Goal: Information Seeking & Learning: Check status

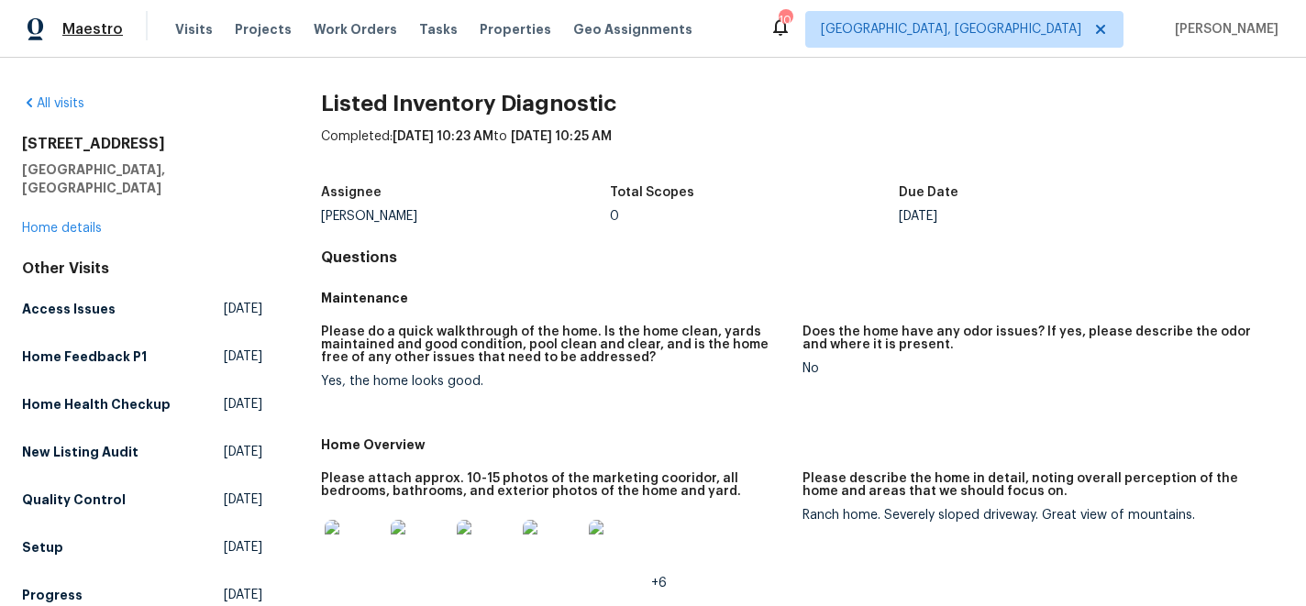
click at [92, 22] on span "Maestro" at bounding box center [92, 29] width 61 height 18
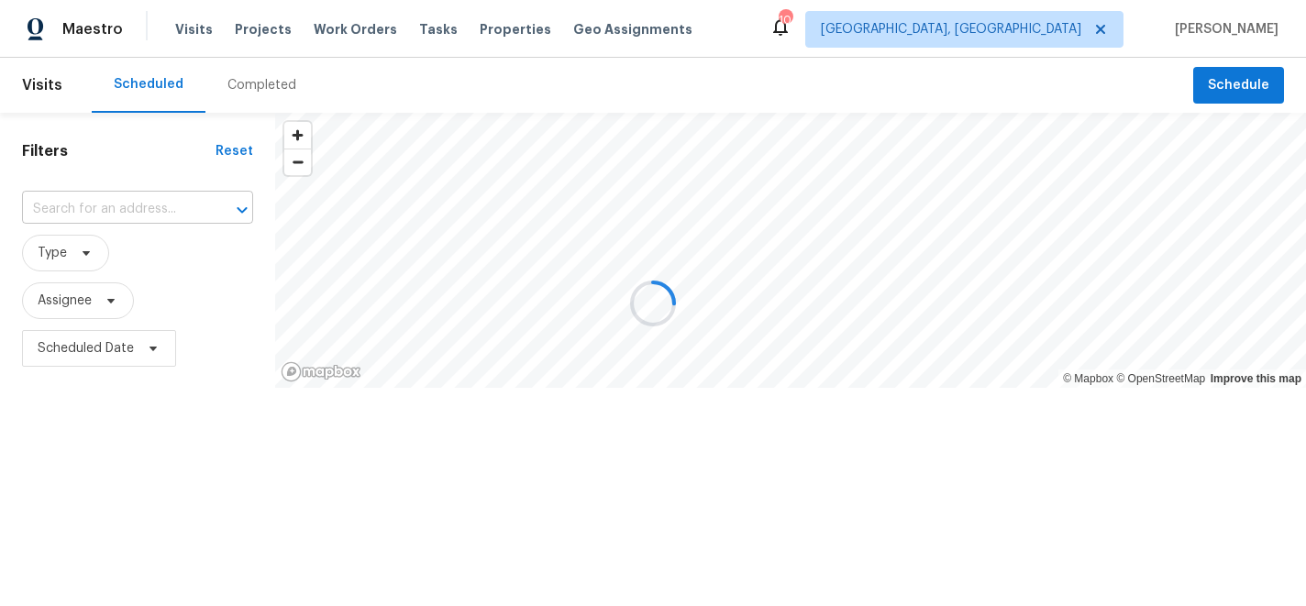
click at [81, 210] on input "text" at bounding box center [112, 209] width 180 height 28
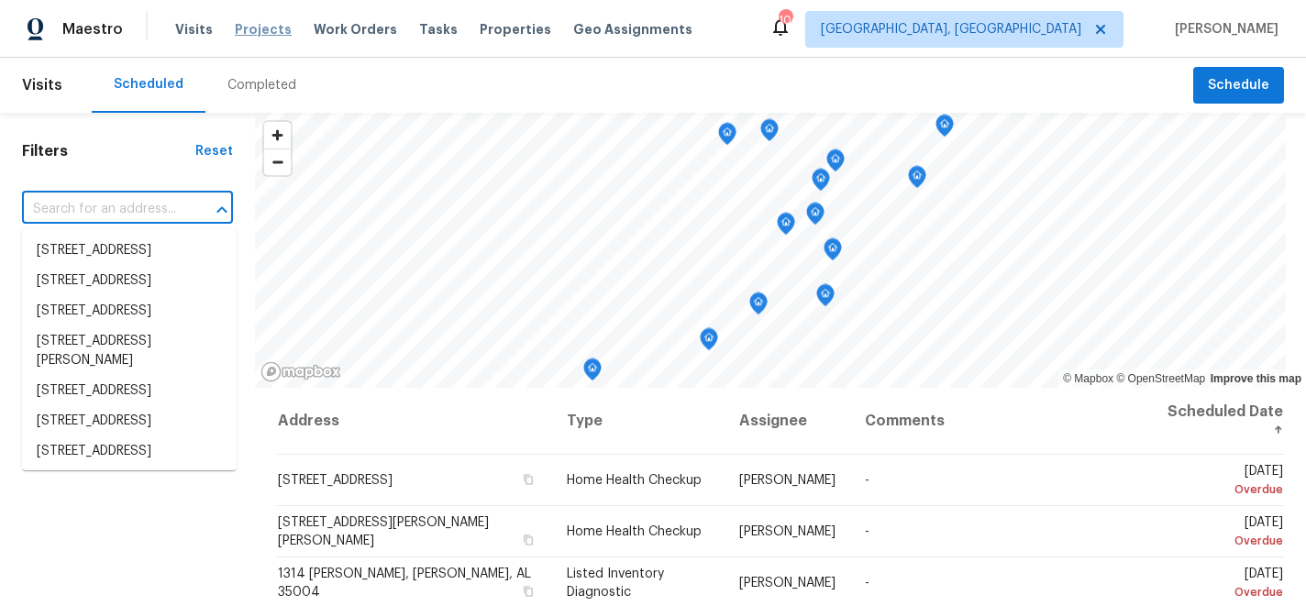
click at [255, 31] on span "Projects" at bounding box center [263, 29] width 57 height 18
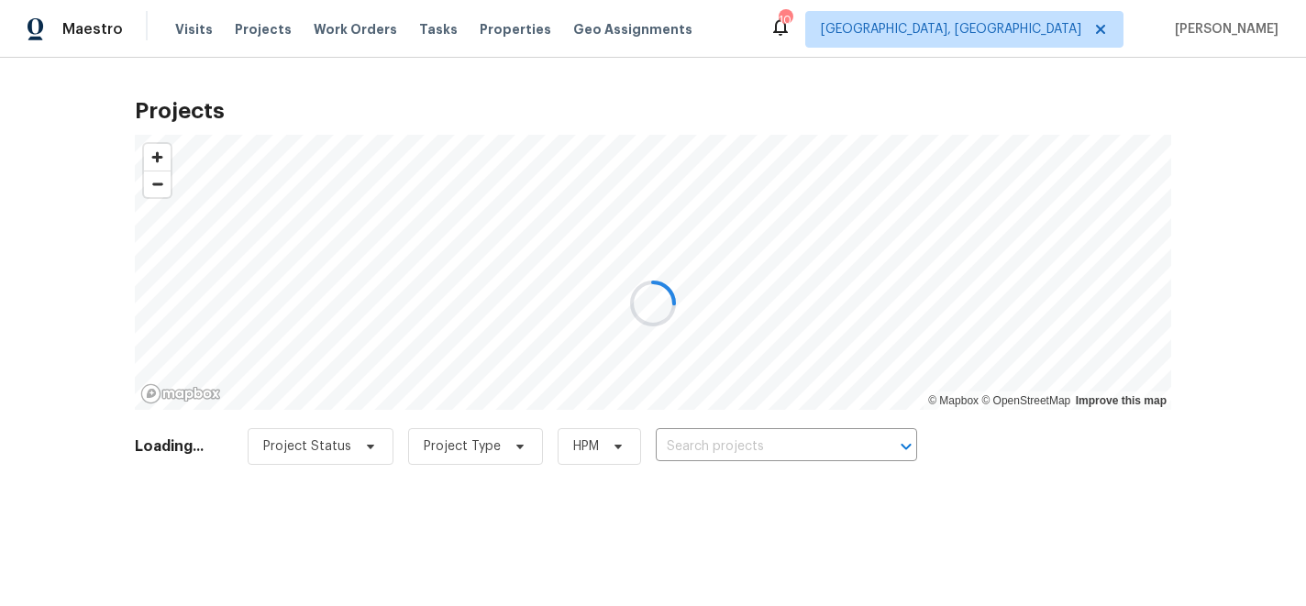
click at [716, 445] on div at bounding box center [653, 303] width 1306 height 606
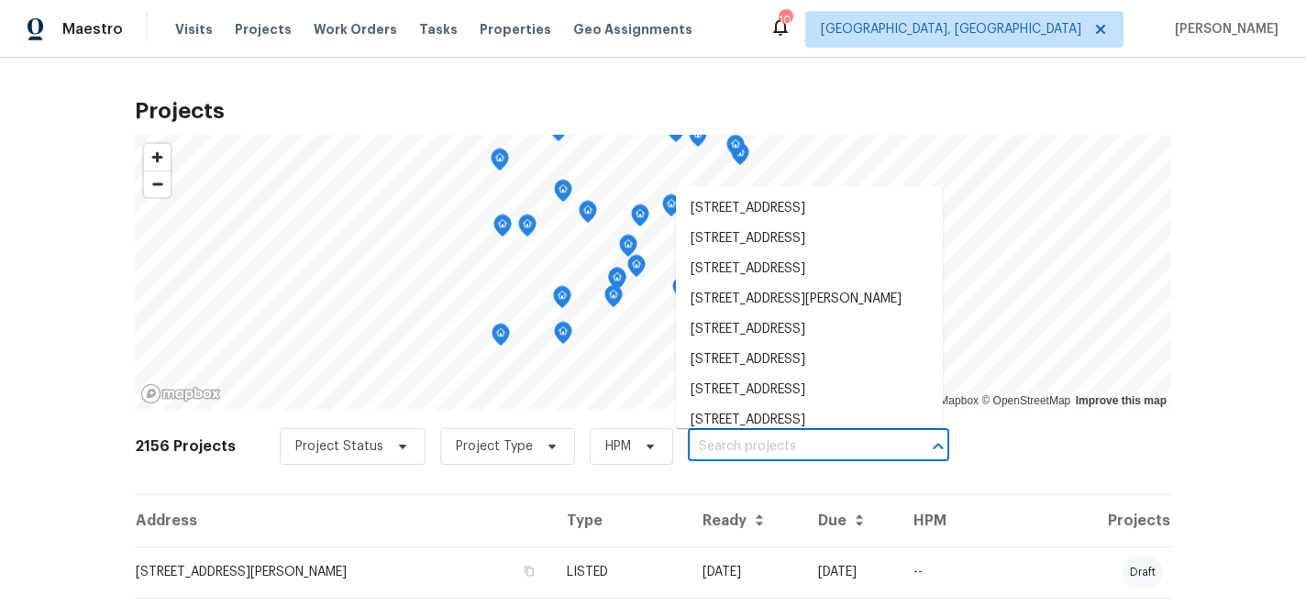
paste input "371 Pennsylvania Ave"
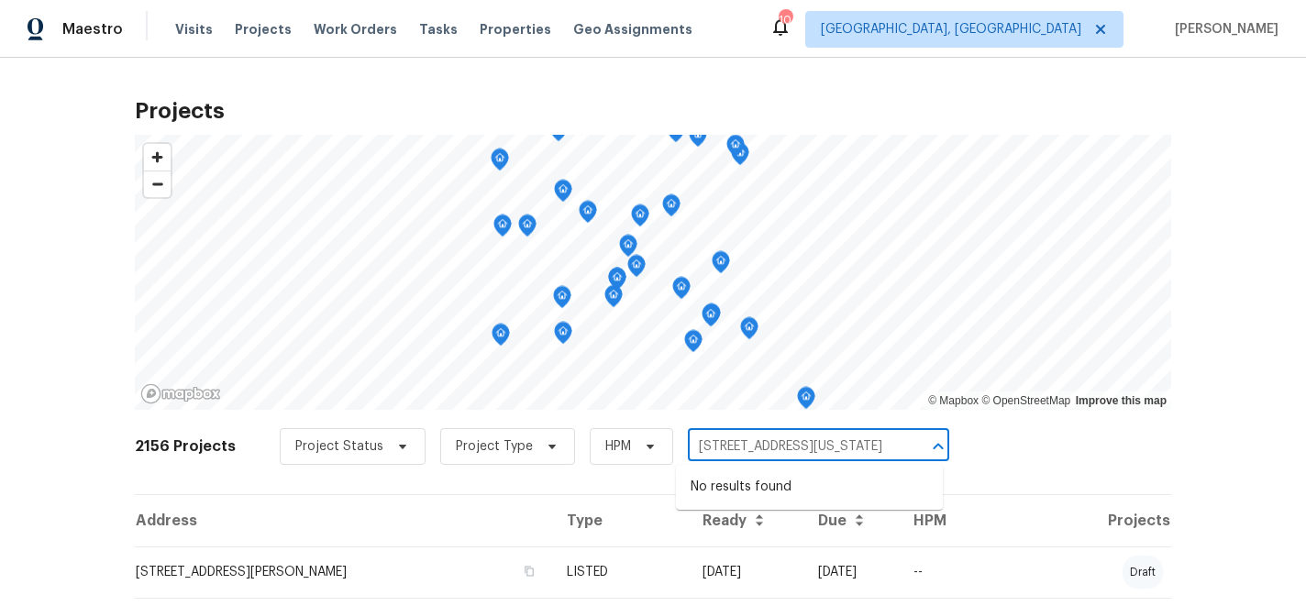
type input "371 Pennsylvania Ave"
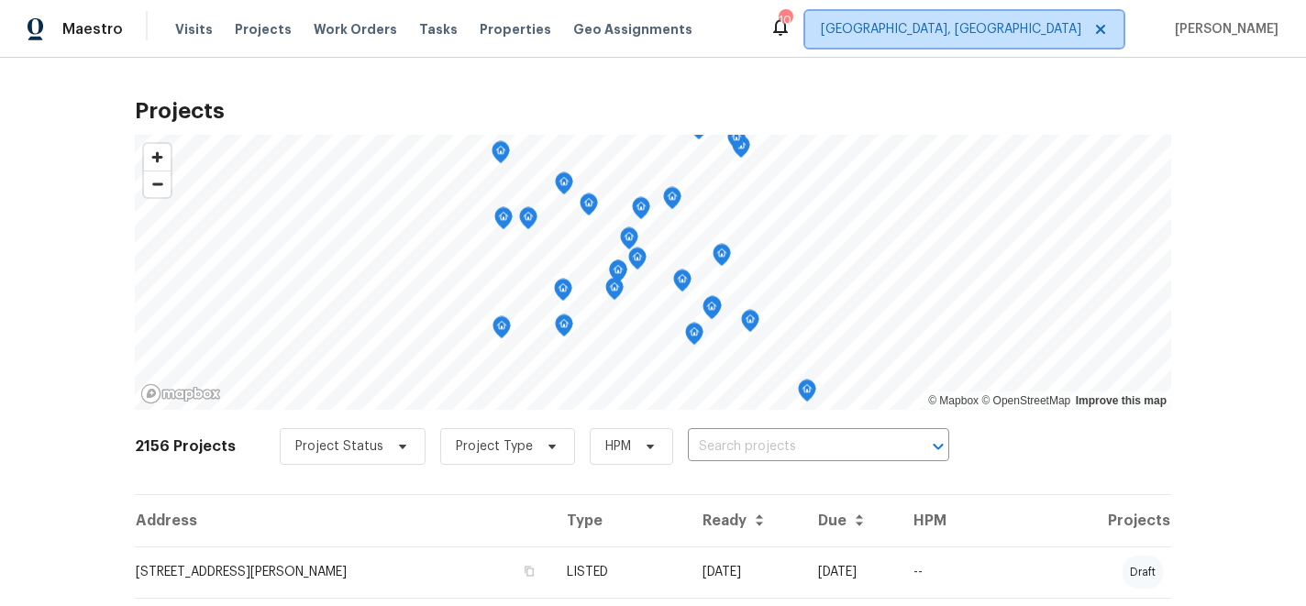
click at [1056, 23] on span "[GEOGRAPHIC_DATA], [GEOGRAPHIC_DATA]" at bounding box center [951, 29] width 261 height 18
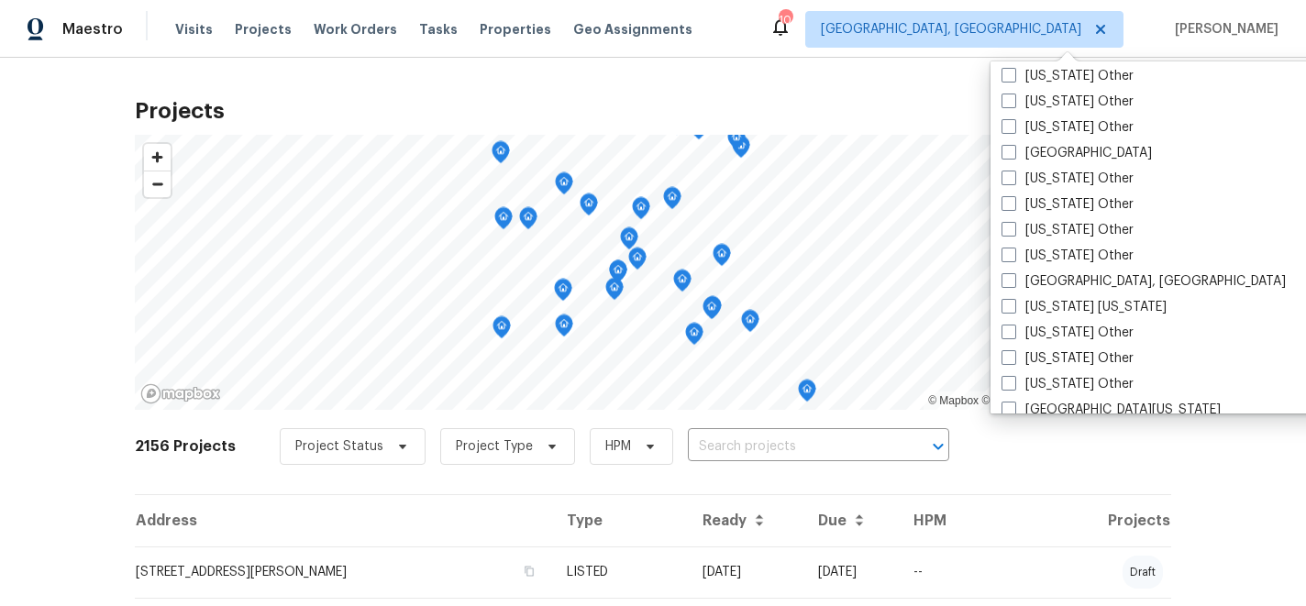
scroll to position [1649, 0]
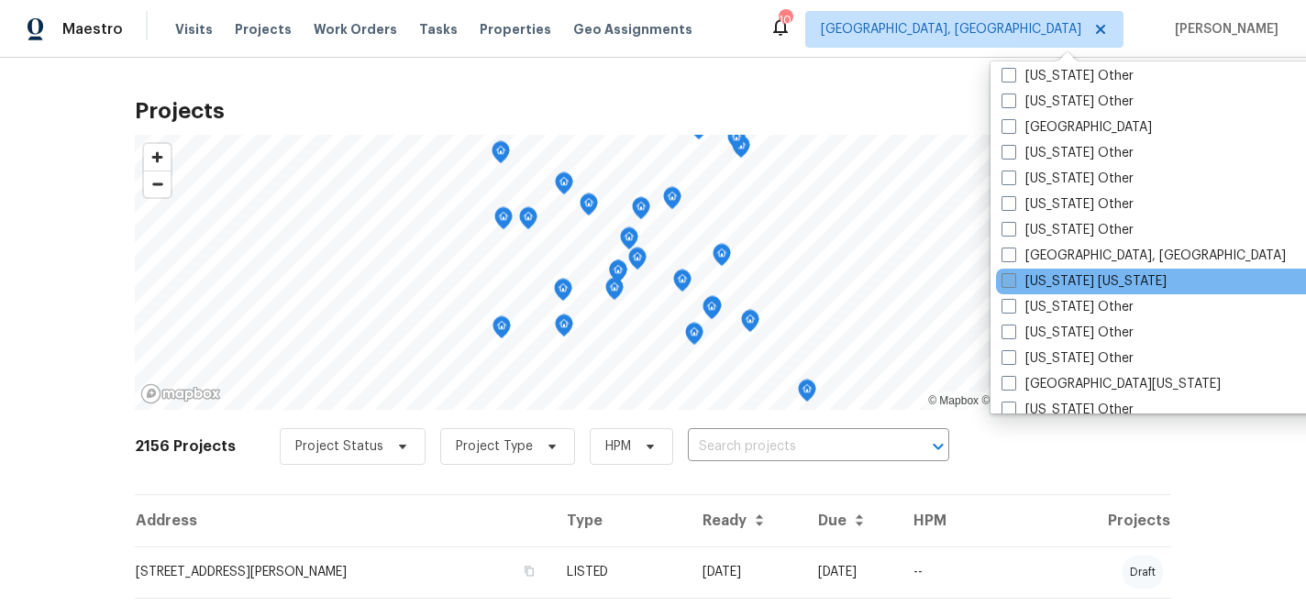
click at [1010, 284] on span at bounding box center [1009, 280] width 15 height 15
click at [1010, 284] on input "New York New Jersey" at bounding box center [1008, 278] width 12 height 12
checkbox input "true"
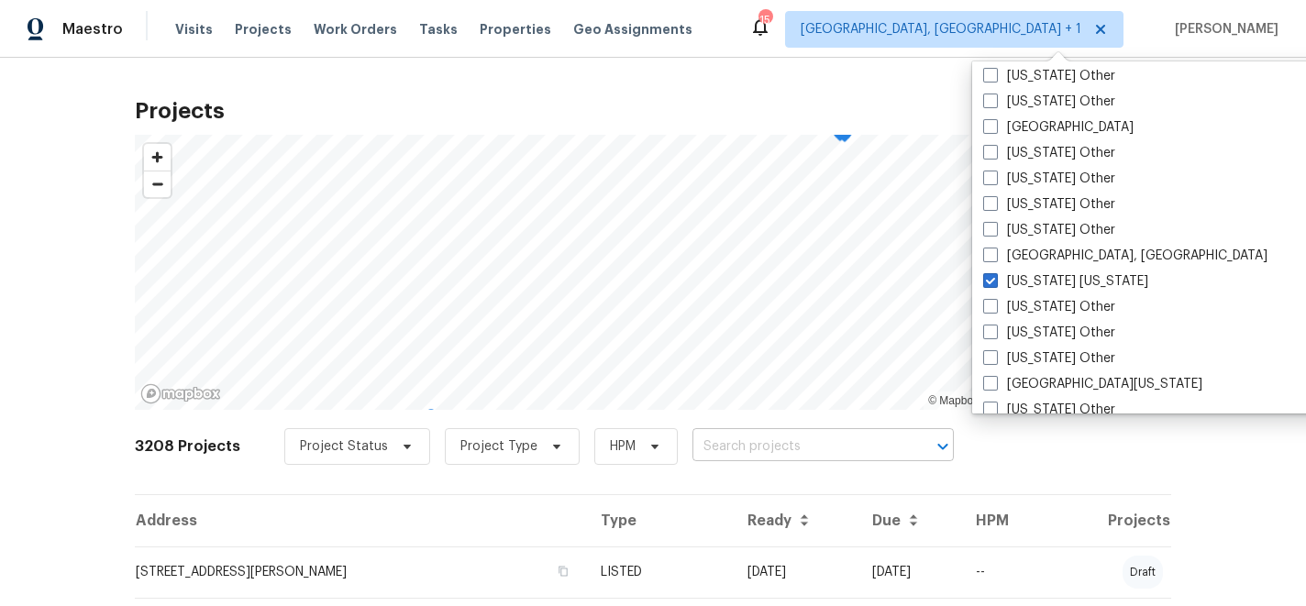
click at [772, 455] on input "text" at bounding box center [798, 447] width 210 height 28
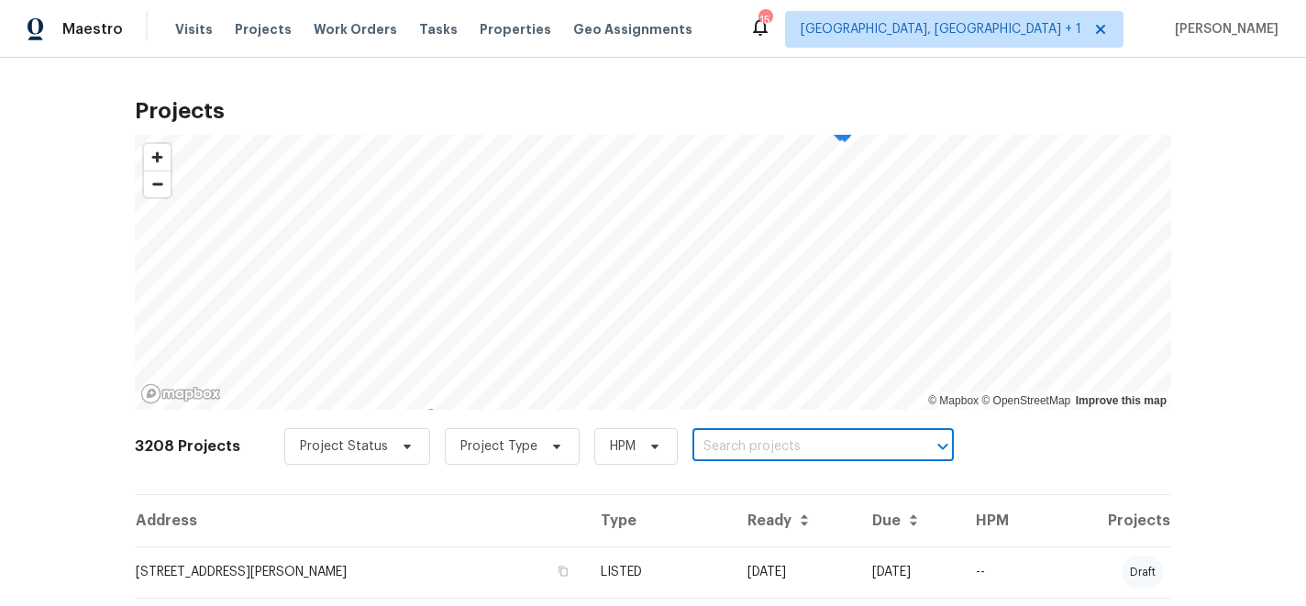
paste input "371 Pennsylvania Ave"
type input "371 Pennsylvania Ave"
click at [783, 487] on li "371 Pennsylvania Ave, Mineola, NY 11501" at bounding box center [813, 487] width 267 height 30
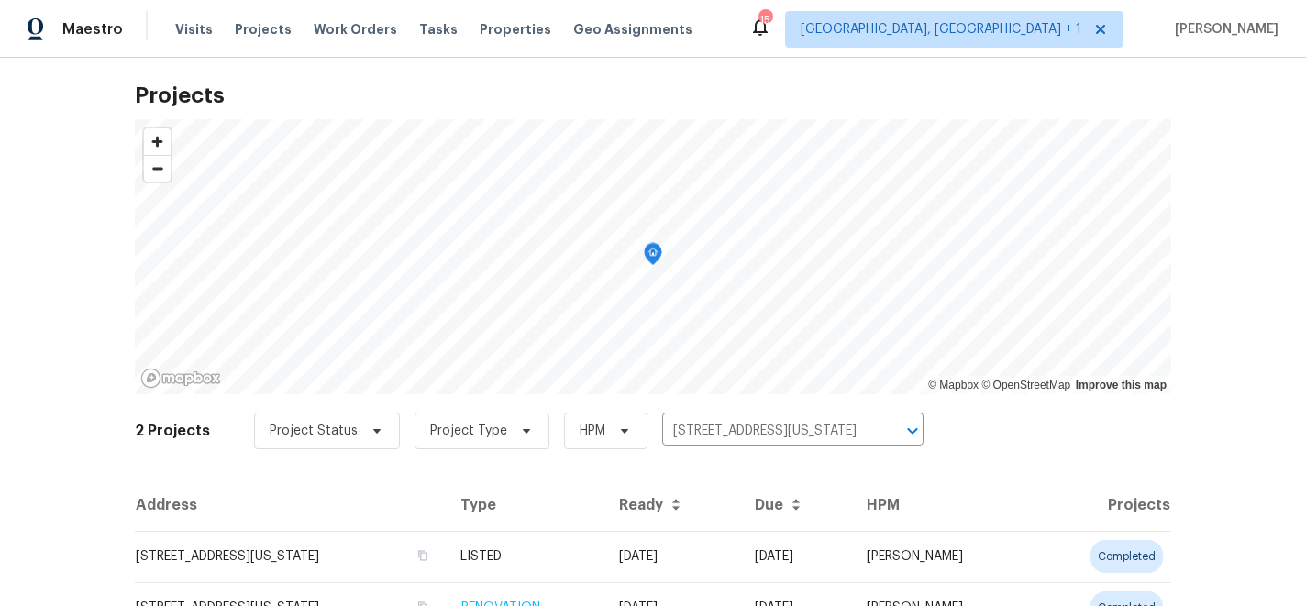
scroll to position [102, 0]
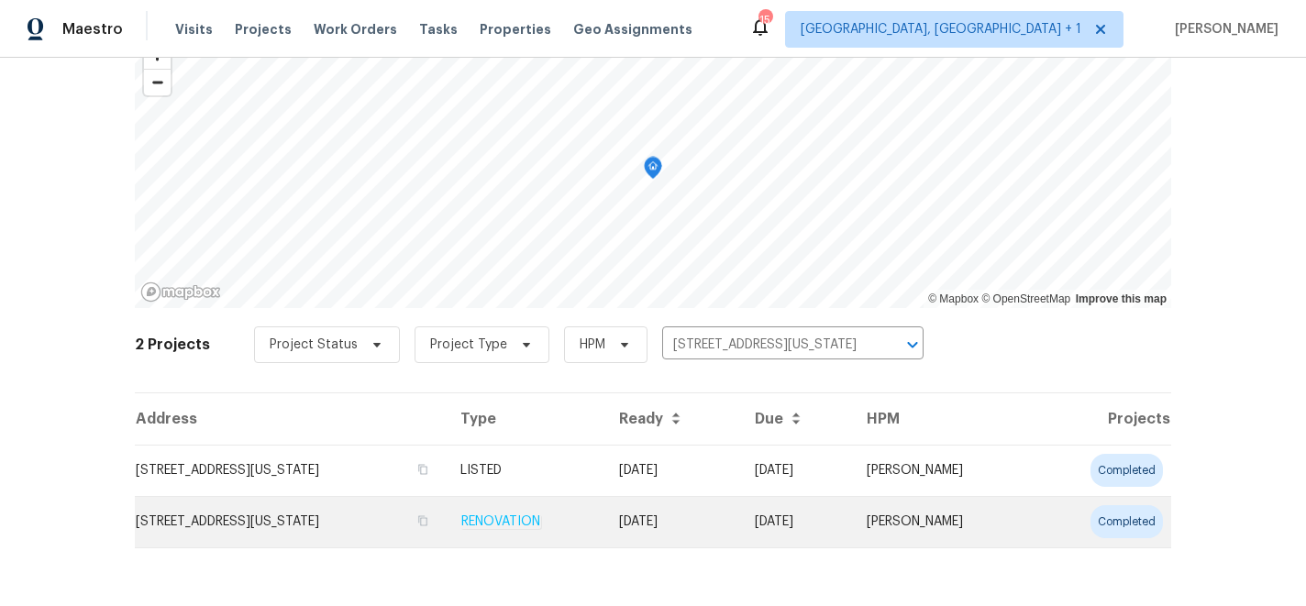
click at [517, 521] on em "RENOVATION" at bounding box center [501, 522] width 81 height 15
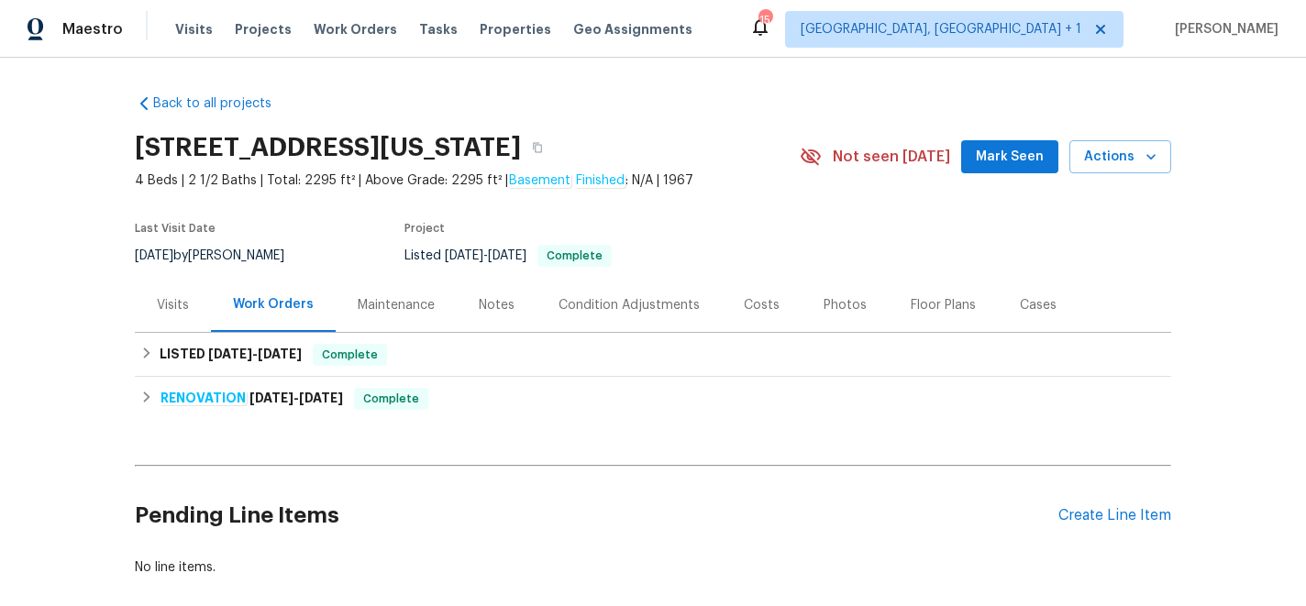
click at [758, 298] on div "Costs" at bounding box center [762, 305] width 36 height 18
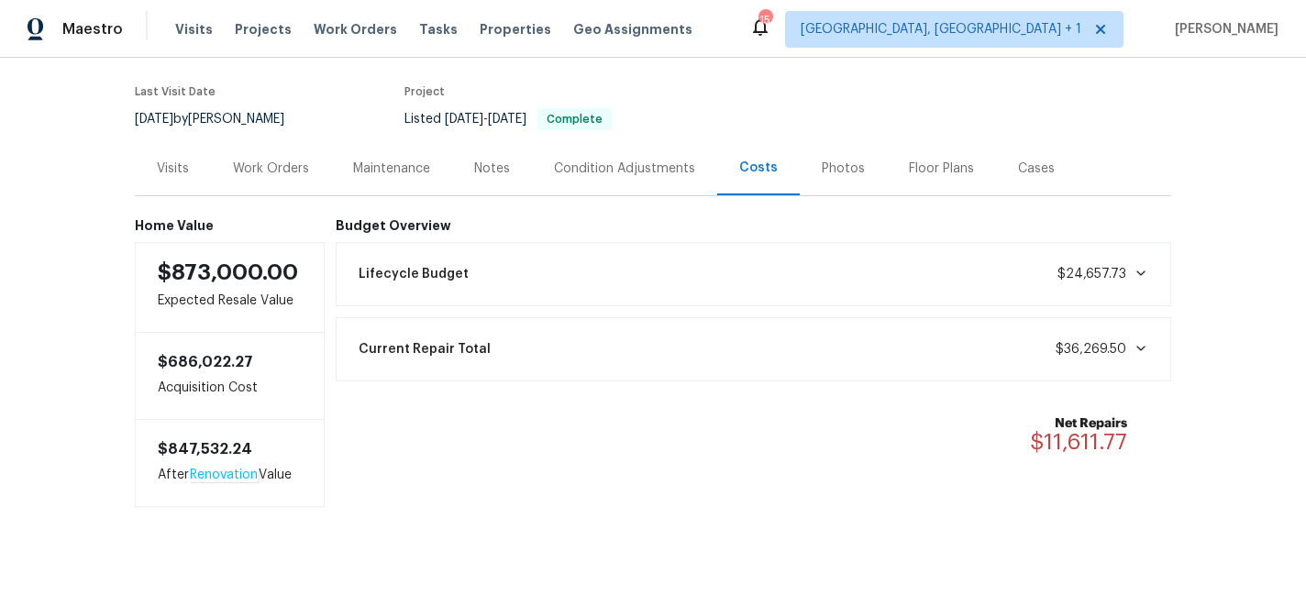
scroll to position [142, 0]
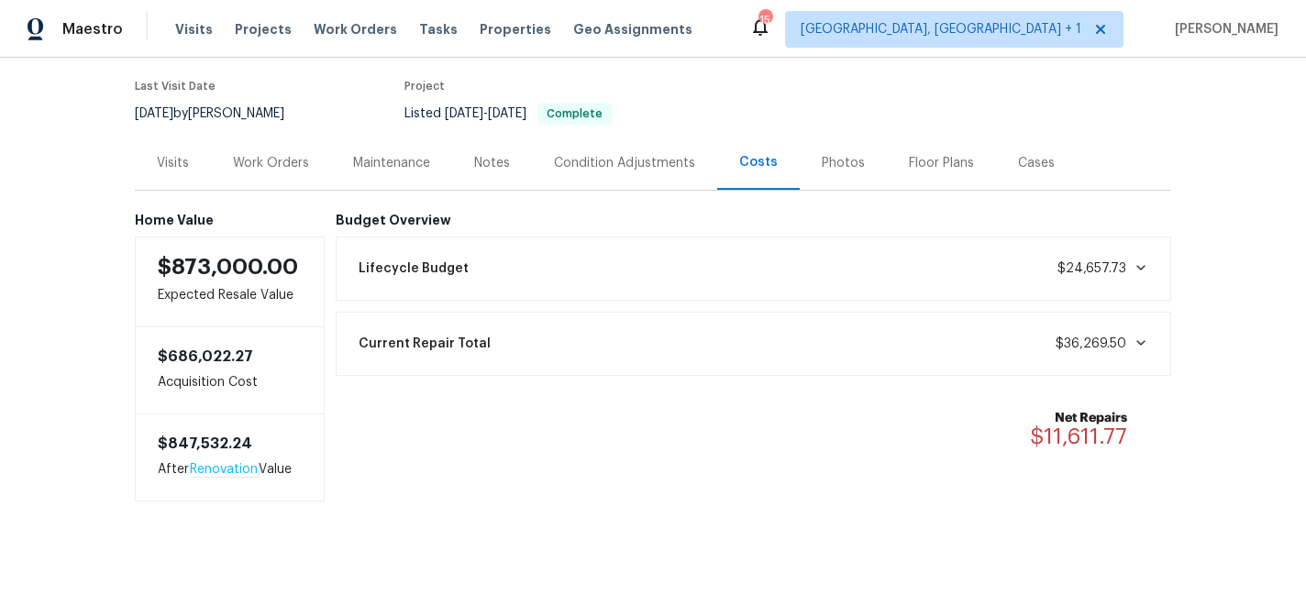
click at [760, 350] on div "Current Repair Total $36,269.50" at bounding box center [754, 344] width 813 height 40
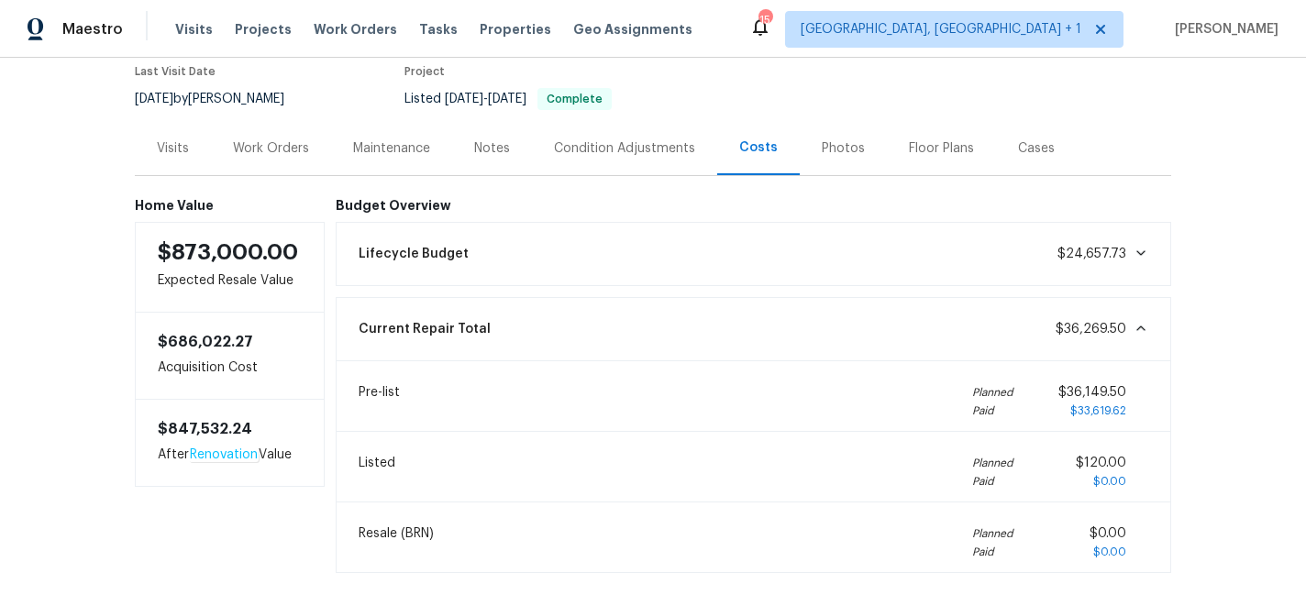
scroll to position [155, 0]
click at [1072, 339] on span "$36,269.50" at bounding box center [1102, 331] width 93 height 18
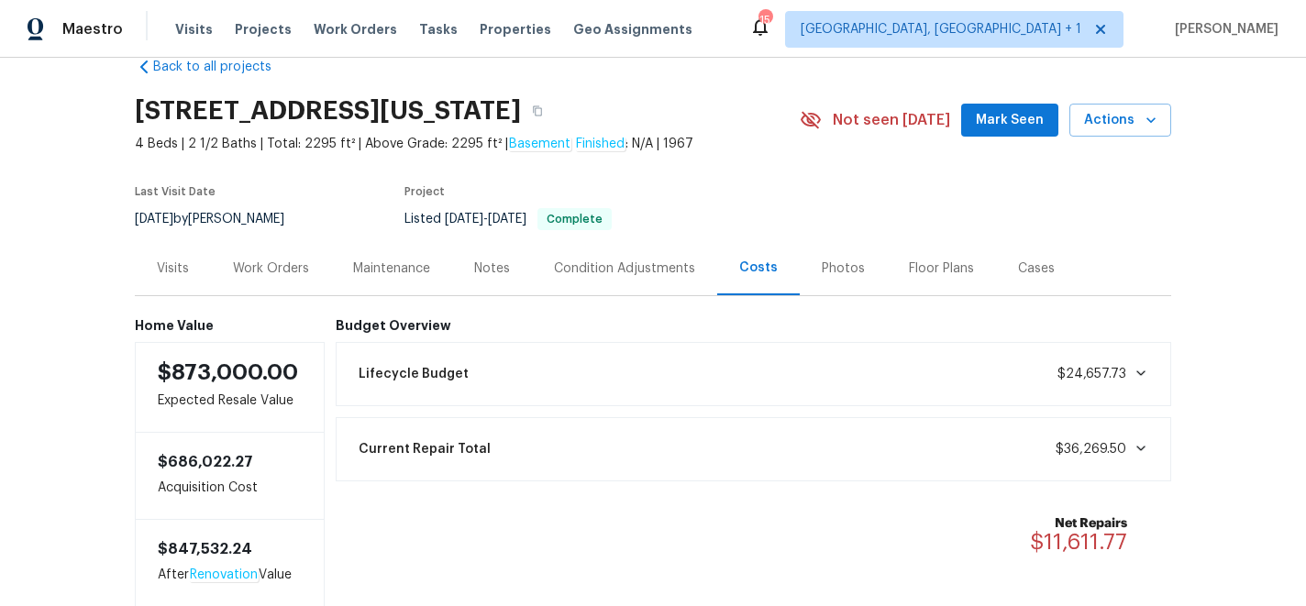
scroll to position [0, 0]
